Goal: Information Seeking & Learning: Learn about a topic

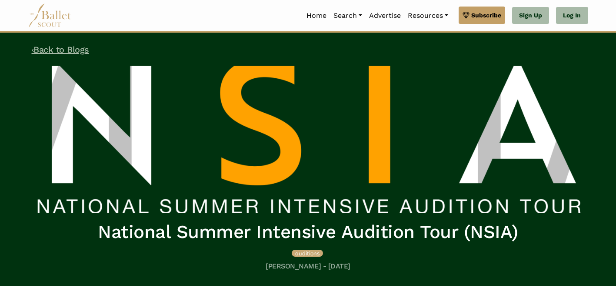
click at [83, 54] on link "‹ Back to Blogs" at bounding box center [60, 49] width 57 height 10
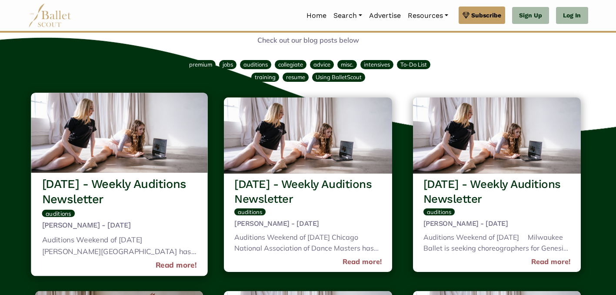
scroll to position [39, 0]
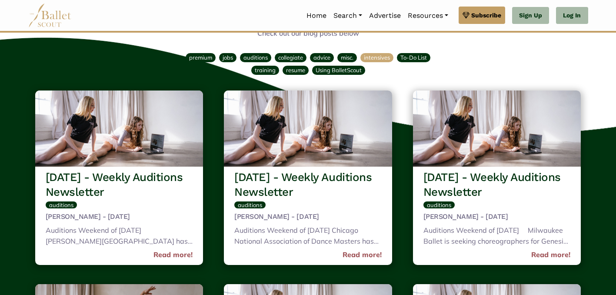
click at [379, 58] on span "intensives" at bounding box center [377, 57] width 26 height 7
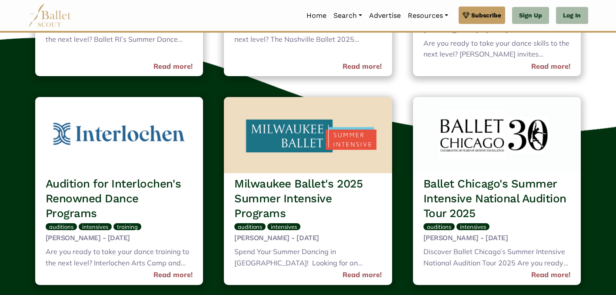
scroll to position [644, 0]
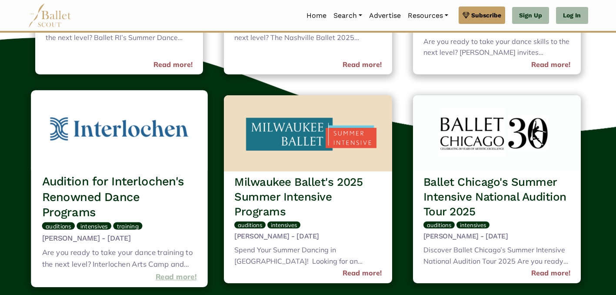
click at [169, 276] on link "Read more!" at bounding box center [175, 277] width 41 height 12
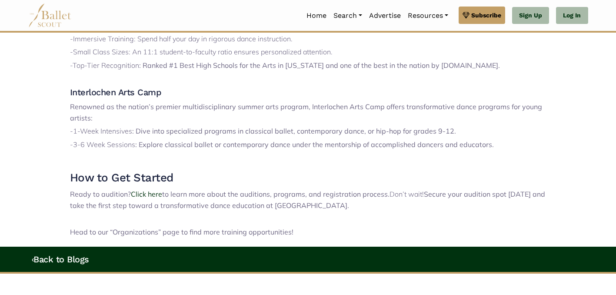
scroll to position [553, 0]
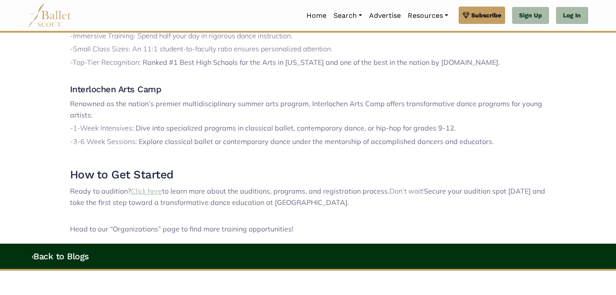
click at [155, 190] on span "Click here" at bounding box center [146, 190] width 31 height 9
